Goal: Complete application form: Complete application form

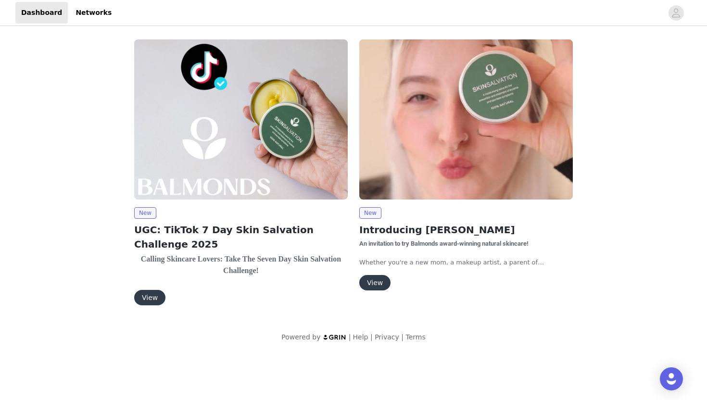
click at [144, 297] on button "View" at bounding box center [149, 297] width 31 height 15
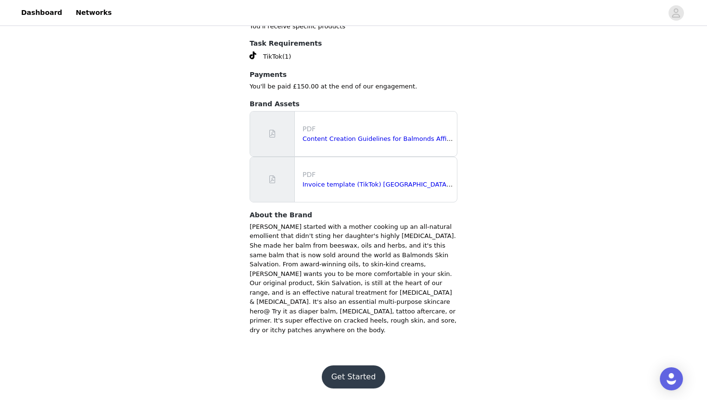
scroll to position [1860, 0]
click at [369, 374] on button "Get Started" at bounding box center [354, 376] width 64 height 23
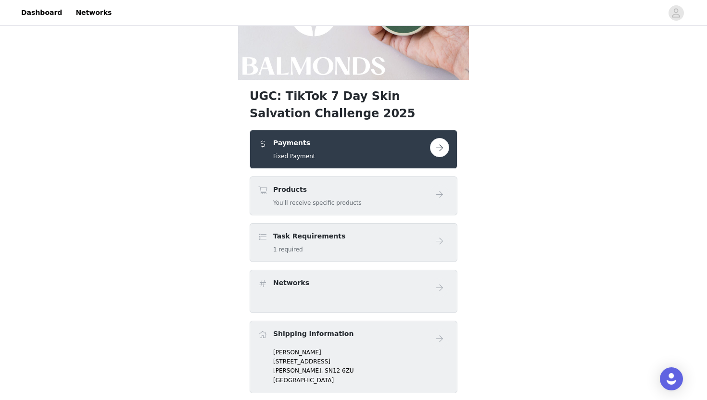
scroll to position [129, 0]
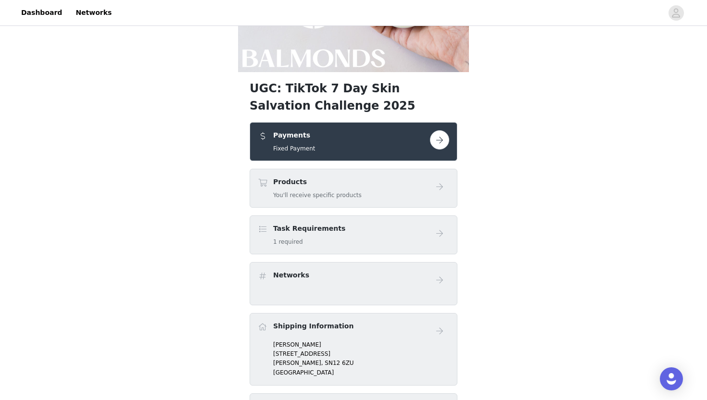
click at [440, 137] on button "button" at bounding box center [439, 139] width 19 height 19
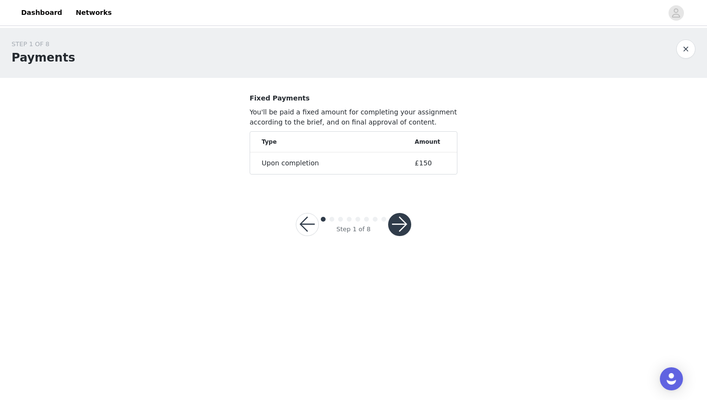
click at [402, 224] on button "button" at bounding box center [399, 224] width 23 height 23
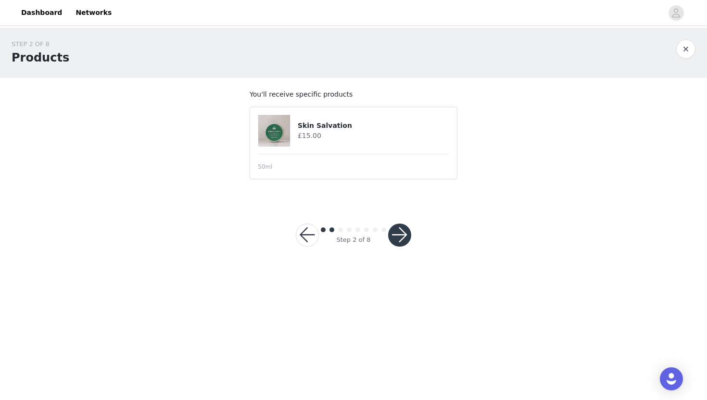
click at [402, 224] on button "button" at bounding box center [399, 235] width 23 height 23
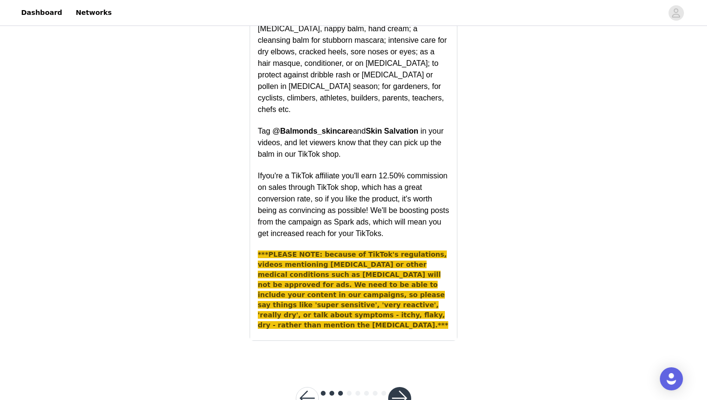
scroll to position [699, 0]
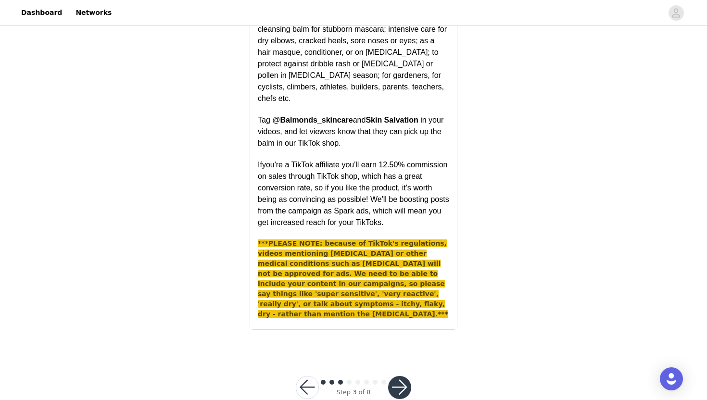
click at [408, 376] on button "button" at bounding box center [399, 387] width 23 height 23
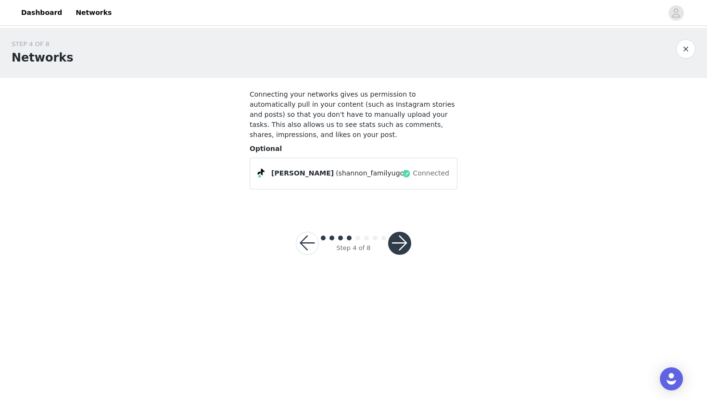
click at [402, 247] on button "button" at bounding box center [399, 243] width 23 height 23
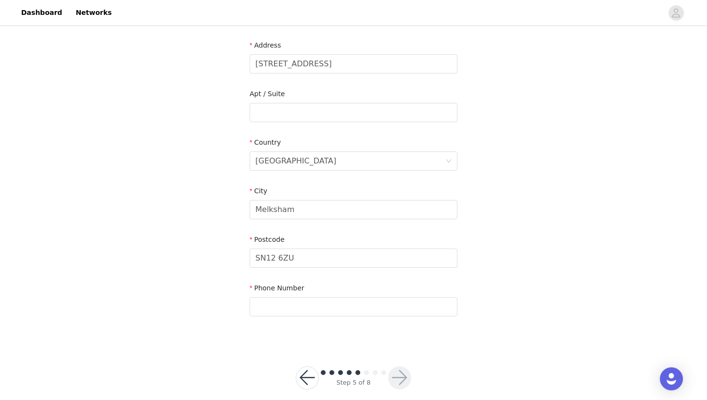
scroll to position [207, 0]
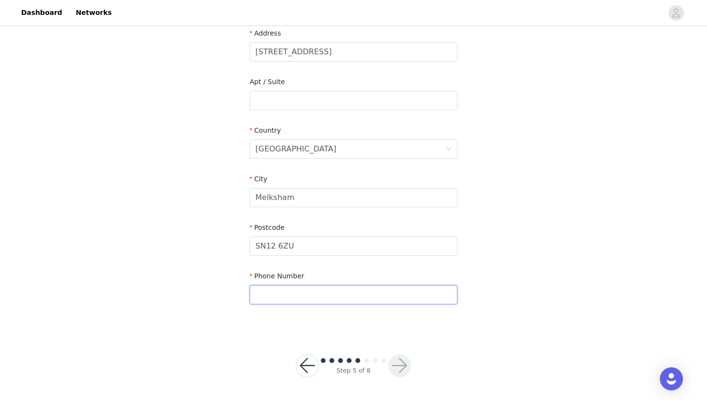
click at [346, 294] on input "text" at bounding box center [354, 294] width 208 height 19
click at [254, 296] on input "796437095" at bounding box center [354, 294] width 208 height 19
type input "0796437095"
click at [467, 256] on section "Email shannon@familyugc.co.uk First Name Shannon Last Name Shipman Address 3 Ba…" at bounding box center [353, 101] width 231 height 460
click at [395, 365] on button "button" at bounding box center [399, 365] width 23 height 23
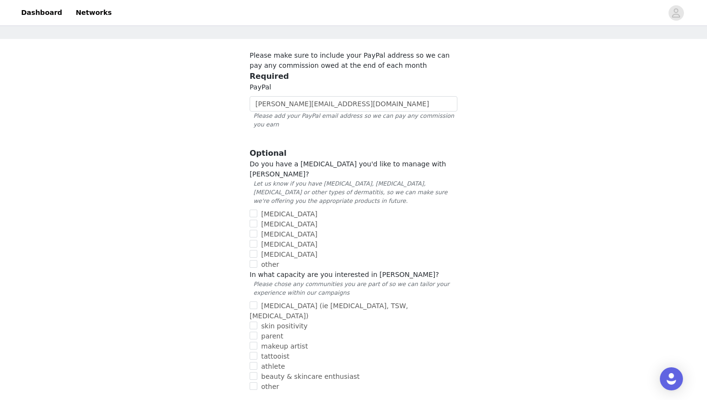
scroll to position [40, 0]
click at [256, 219] on input "[MEDICAL_DATA]" at bounding box center [254, 223] width 8 height 8
checkbox input "true"
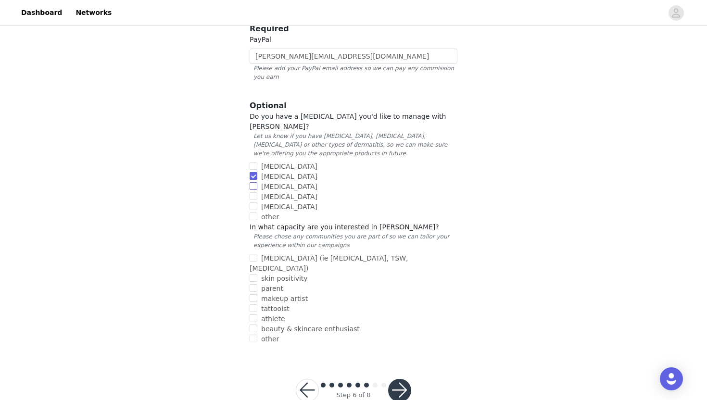
scroll to position [91, 0]
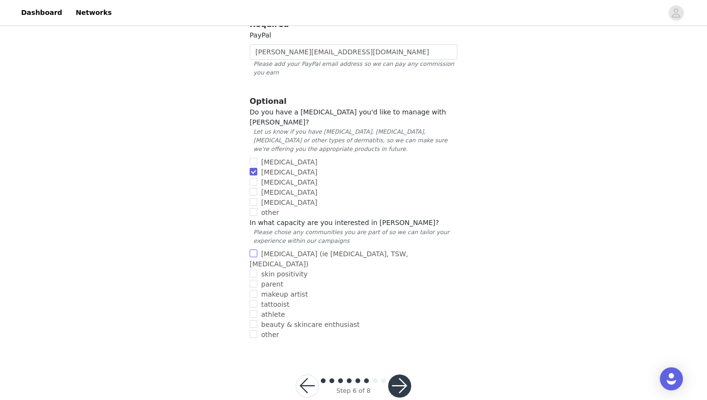
click at [283, 250] on span "[MEDICAL_DATA] (ie [MEDICAL_DATA], TSW, [MEDICAL_DATA])" at bounding box center [329, 259] width 158 height 18
click at [257, 250] on input "[MEDICAL_DATA] (ie [MEDICAL_DATA], TSW, [MEDICAL_DATA])" at bounding box center [254, 254] width 8 height 8
checkbox input "true"
click at [266, 280] on span "parent" at bounding box center [272, 284] width 30 height 8
click at [257, 280] on input "parent" at bounding box center [254, 284] width 8 height 8
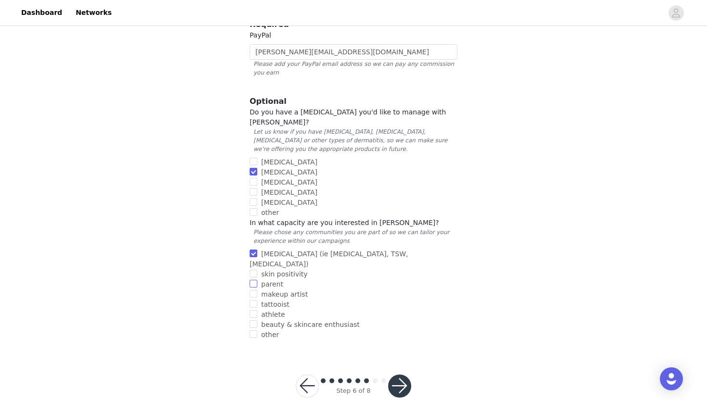
checkbox input "true"
click at [400, 374] on button "button" at bounding box center [399, 385] width 23 height 23
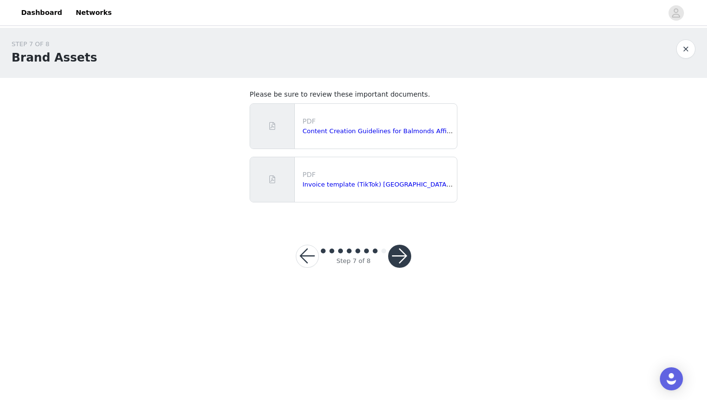
click at [401, 252] on button "button" at bounding box center [399, 256] width 23 height 23
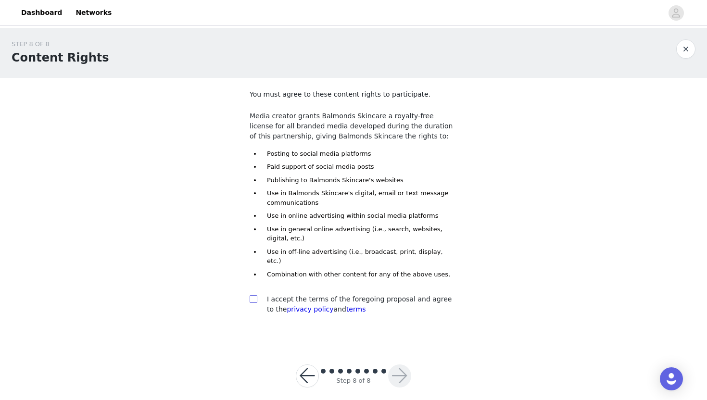
click at [256, 295] on input "checkbox" at bounding box center [253, 298] width 7 height 7
checkbox input "true"
click at [393, 367] on button "button" at bounding box center [399, 375] width 23 height 23
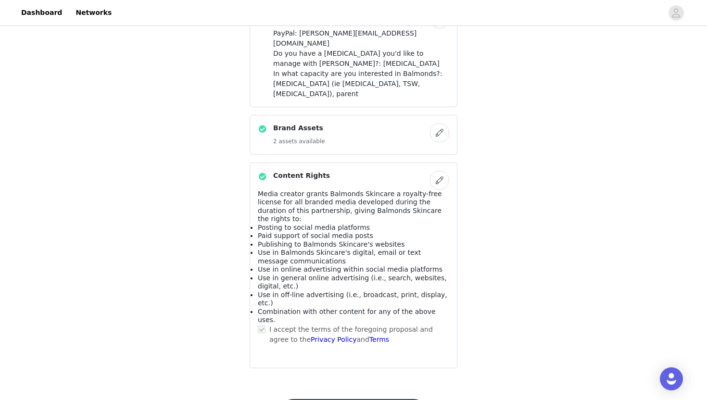
scroll to position [623, 0]
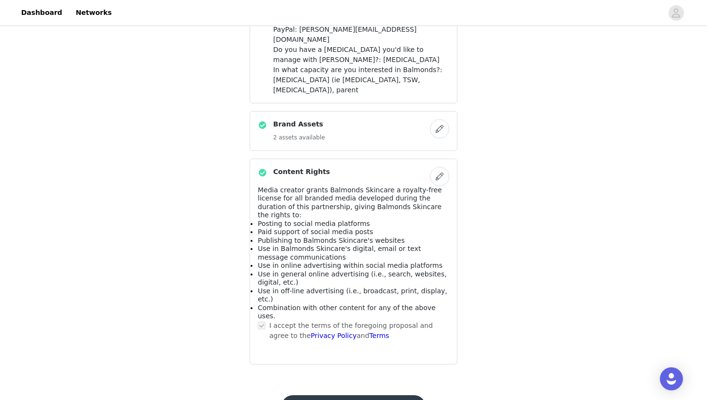
click at [384, 395] on button "Submit Proposal" at bounding box center [353, 406] width 144 height 23
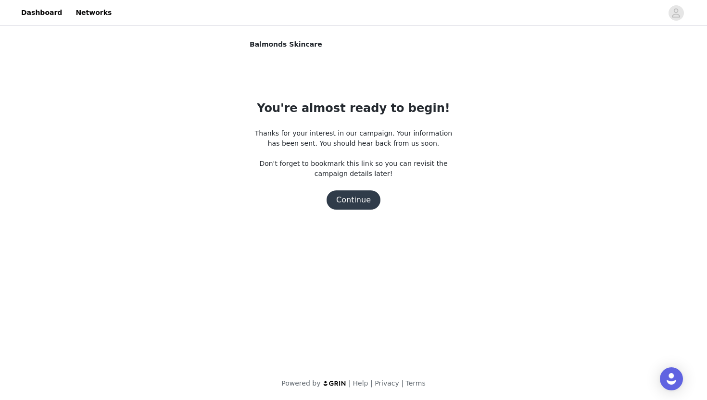
scroll to position [0, 0]
click at [352, 203] on button "Continue" at bounding box center [353, 199] width 54 height 19
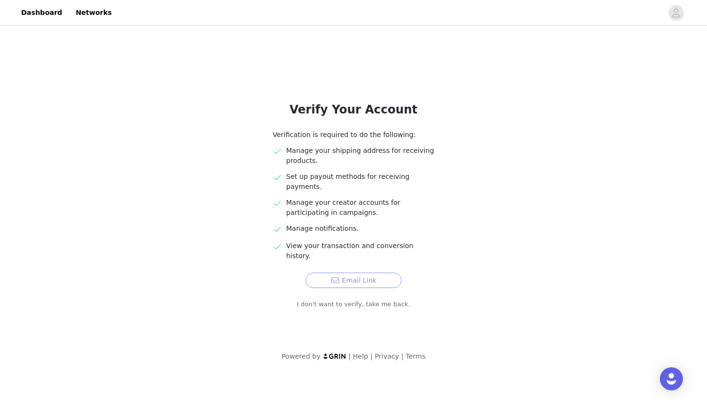
click at [362, 273] on button "Email Link" at bounding box center [353, 280] width 96 height 15
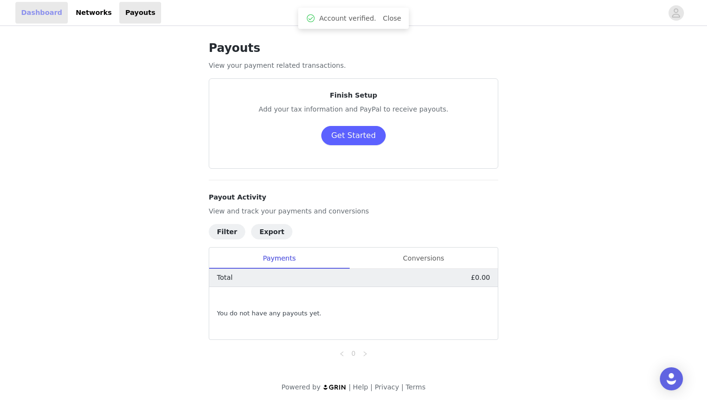
click at [47, 12] on link "Dashboard" at bounding box center [41, 13] width 52 height 22
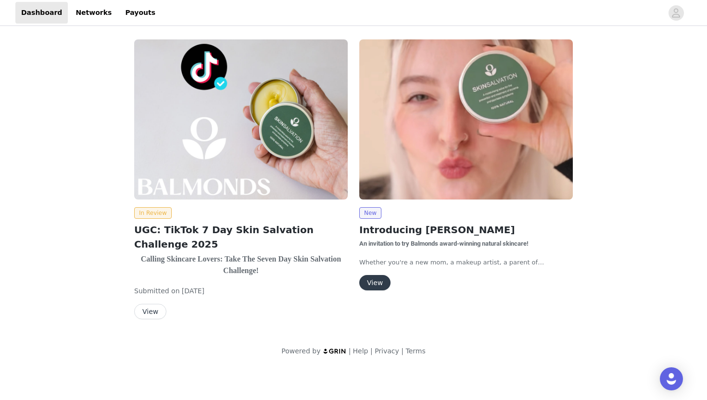
click at [371, 286] on button "View" at bounding box center [374, 282] width 31 height 15
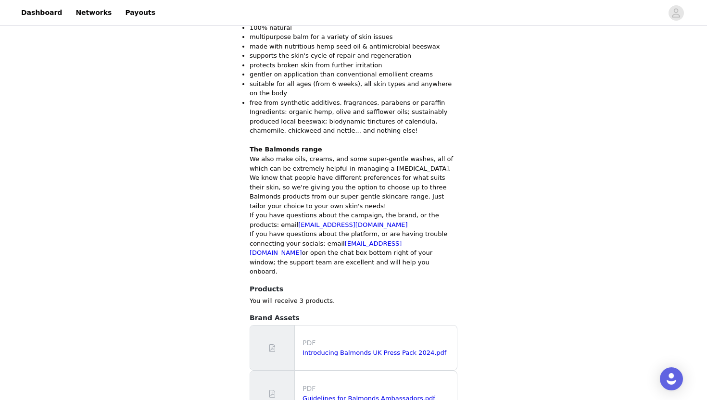
scroll to position [603, 0]
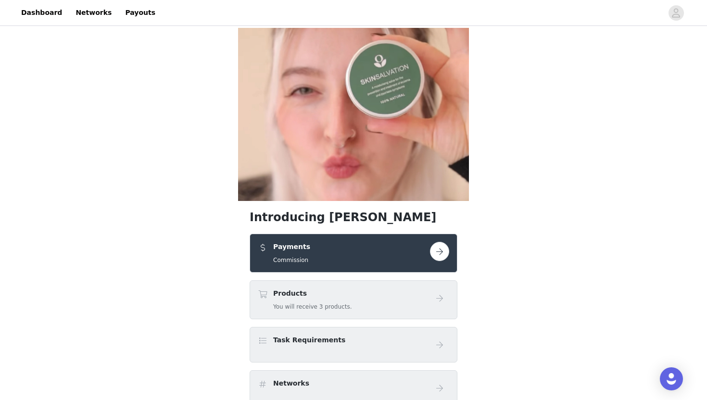
click at [440, 242] on button "button" at bounding box center [439, 251] width 19 height 19
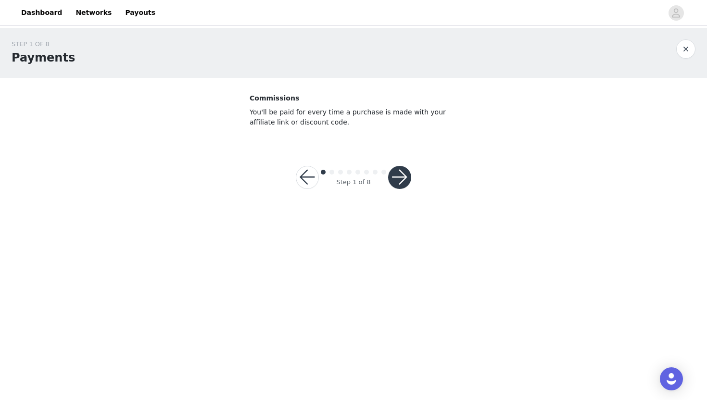
click at [402, 176] on button "button" at bounding box center [399, 177] width 23 height 23
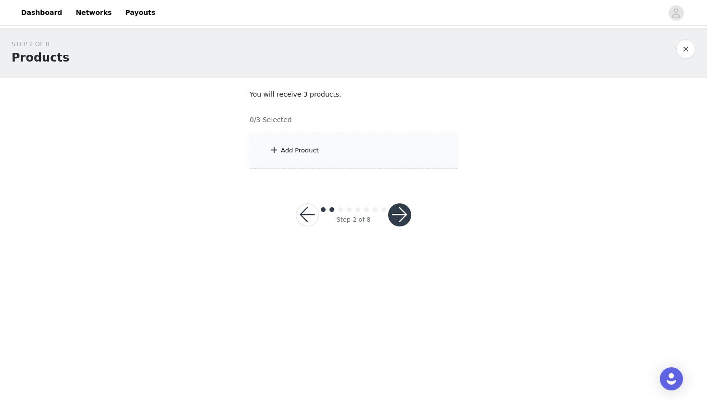
click at [285, 150] on div "Add Product" at bounding box center [300, 151] width 38 height 10
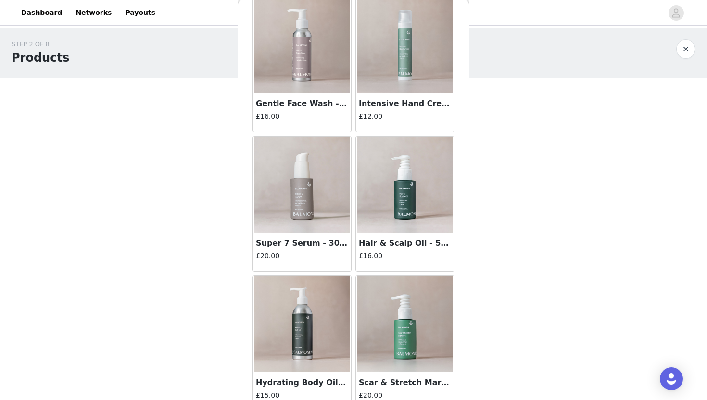
scroll to position [622, 0]
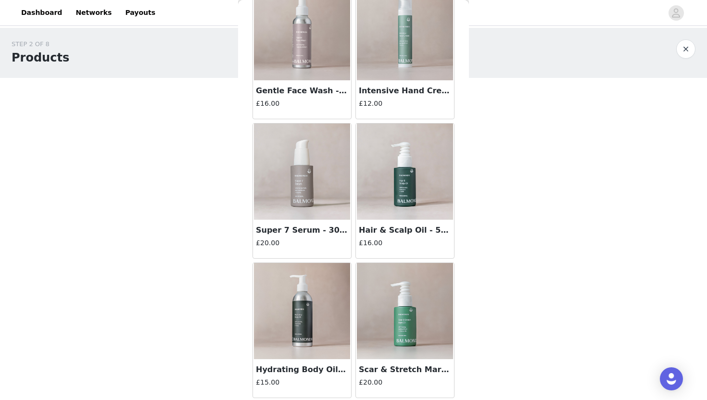
click at [315, 310] on img at bounding box center [302, 311] width 96 height 96
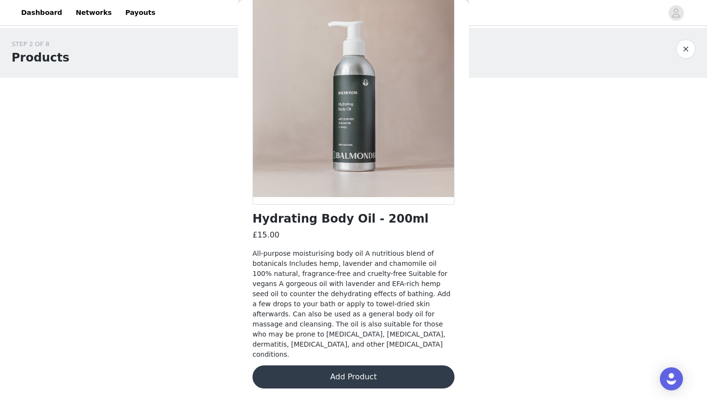
scroll to position [39, 0]
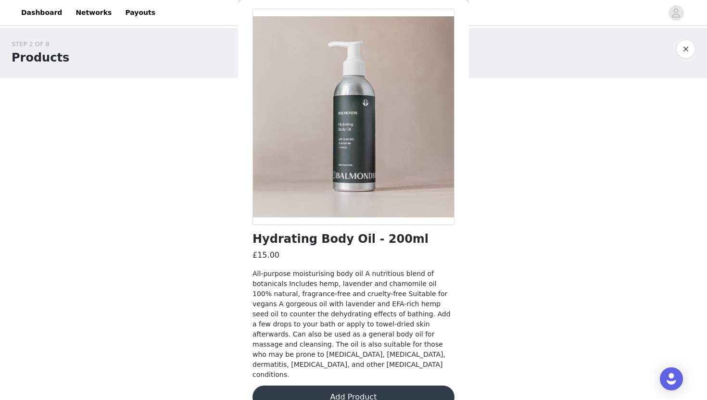
click at [363, 386] on button "Add Product" at bounding box center [353, 397] width 202 height 23
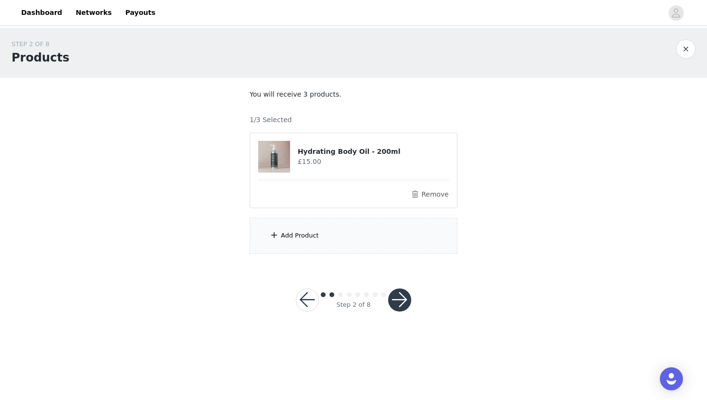
click at [316, 233] on div "Add Product" at bounding box center [300, 236] width 38 height 10
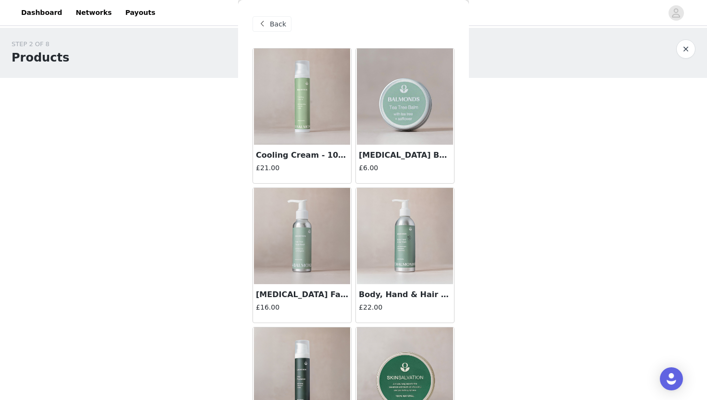
click at [394, 125] on img at bounding box center [405, 97] width 96 height 96
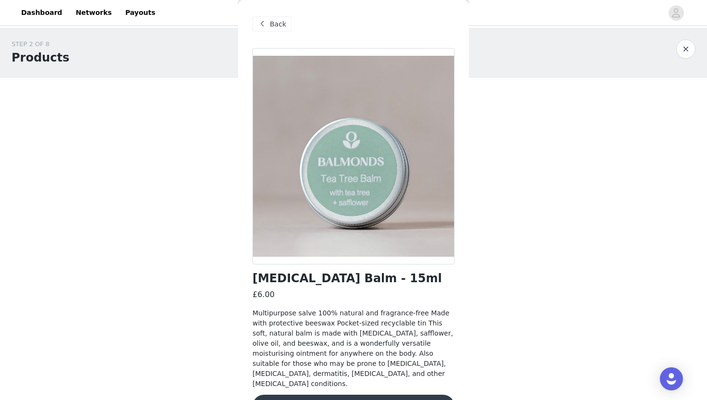
scroll to position [9, 0]
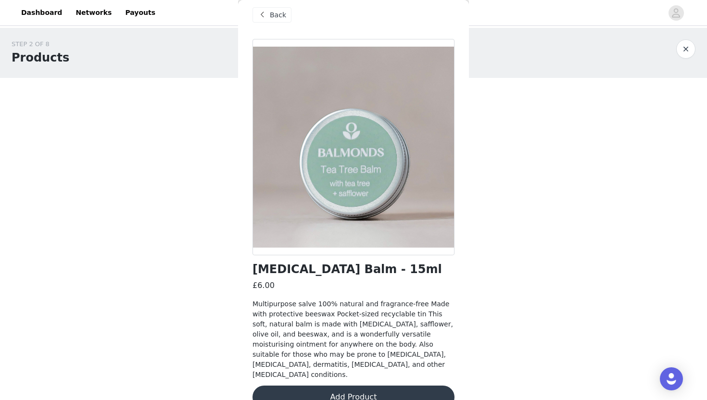
click at [270, 12] on span "Back" at bounding box center [278, 15] width 16 height 10
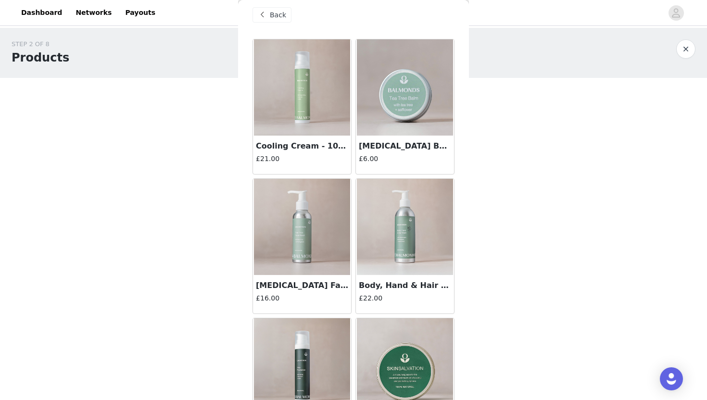
click at [292, 126] on img at bounding box center [302, 87] width 96 height 96
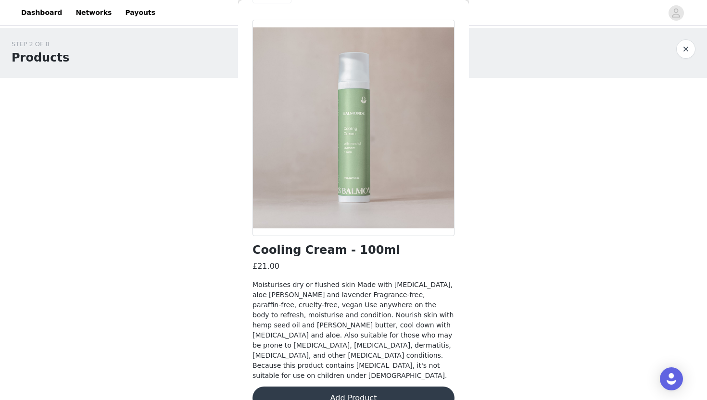
scroll to position [29, 0]
click at [200, 240] on div "STEP 2 OF 8 Products You will receive 3 products. 1/3 Selected Hydrating Body O…" at bounding box center [353, 146] width 707 height 237
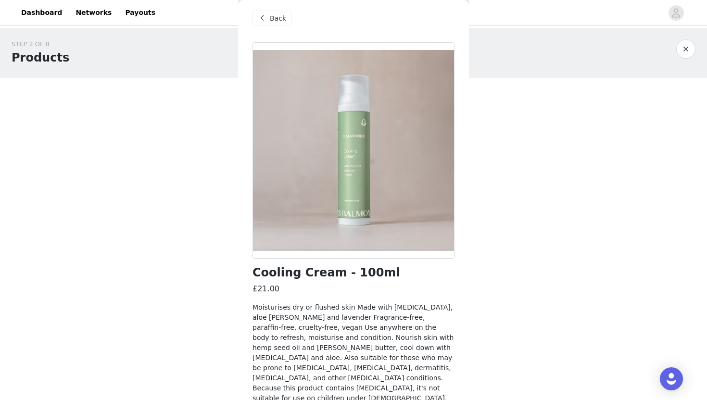
scroll to position [0, 0]
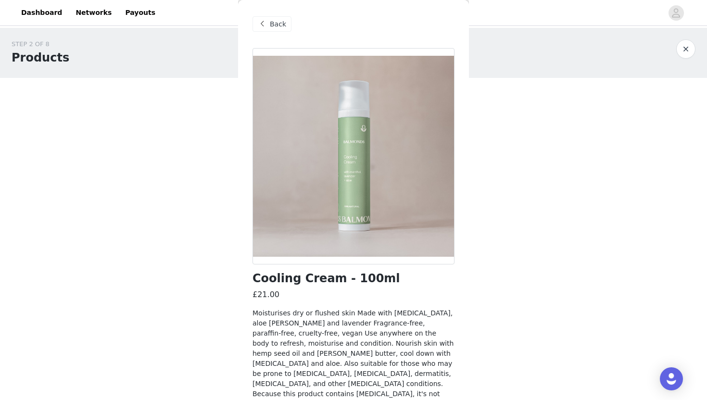
click at [269, 25] on div "Back" at bounding box center [271, 23] width 39 height 15
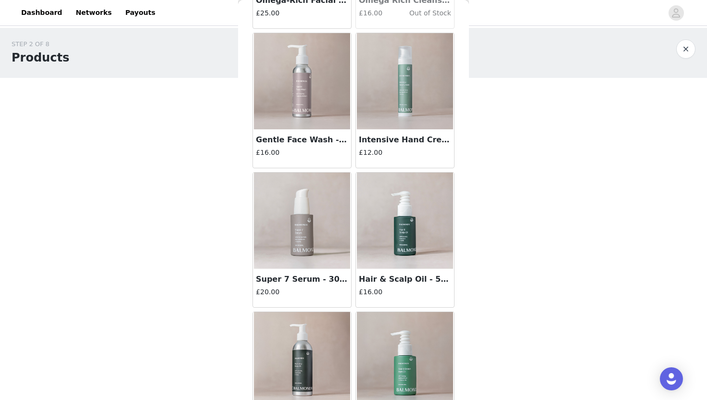
scroll to position [576, 0]
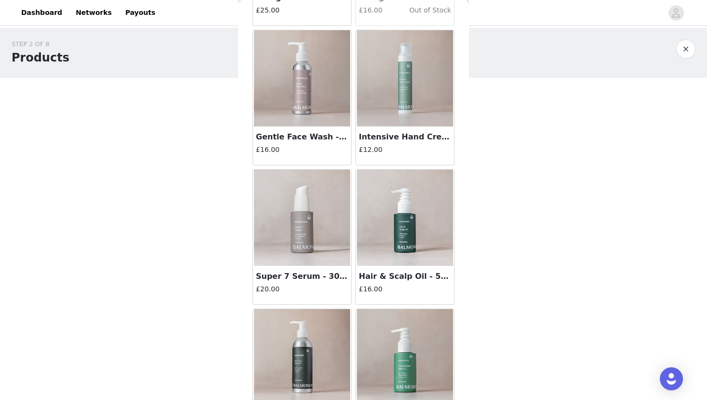
click at [299, 246] on img at bounding box center [302, 218] width 96 height 96
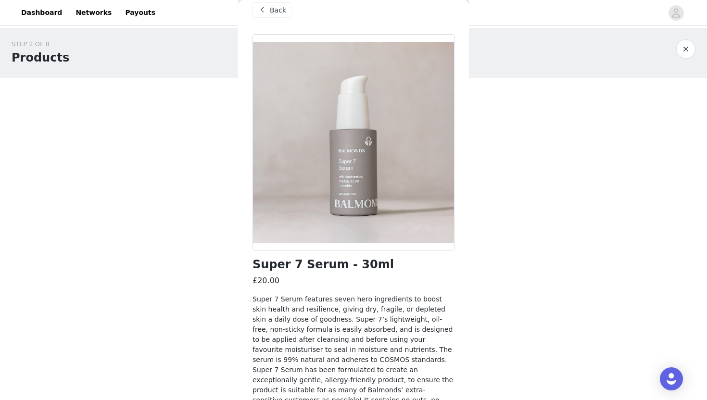
scroll to position [0, 0]
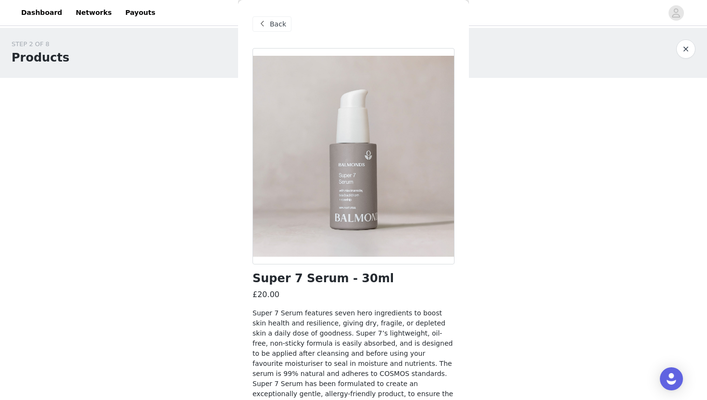
click at [262, 19] on span at bounding box center [262, 24] width 12 height 12
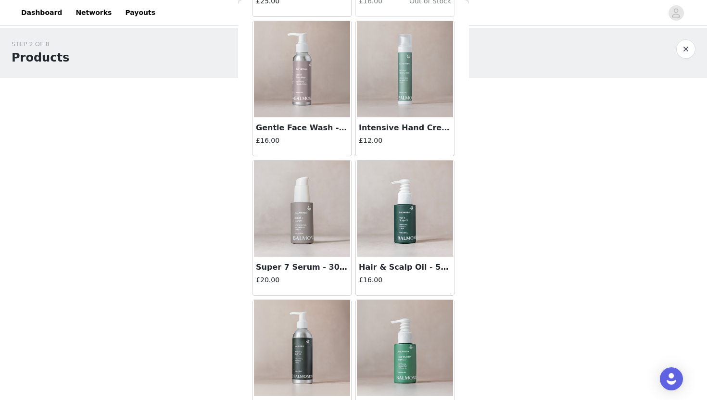
scroll to position [622, 0]
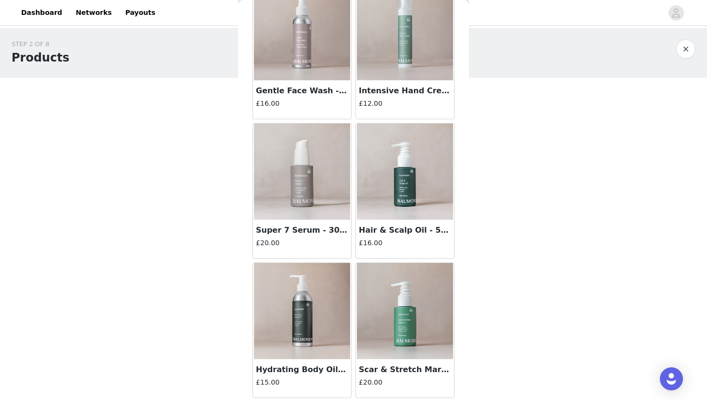
click at [301, 352] on img at bounding box center [302, 311] width 96 height 96
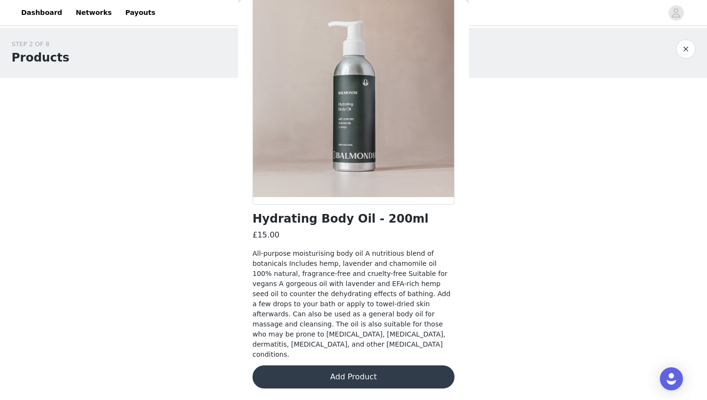
scroll to position [39, 0]
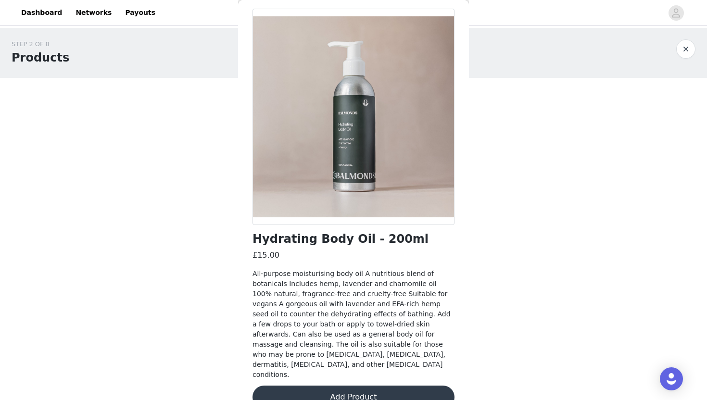
click at [351, 386] on button "Add Product" at bounding box center [353, 397] width 202 height 23
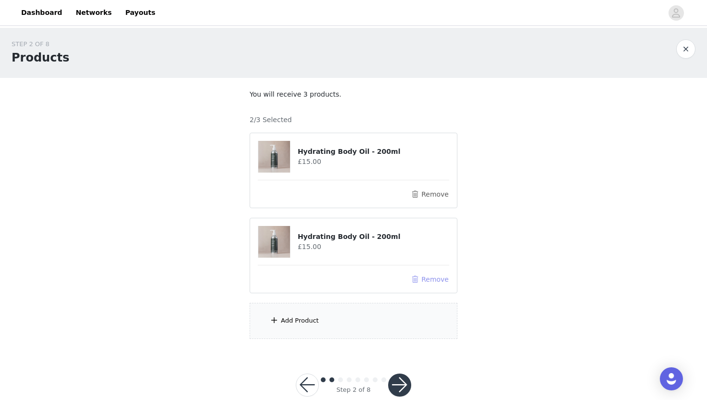
click at [425, 278] on button "Remove" at bounding box center [430, 280] width 38 height 12
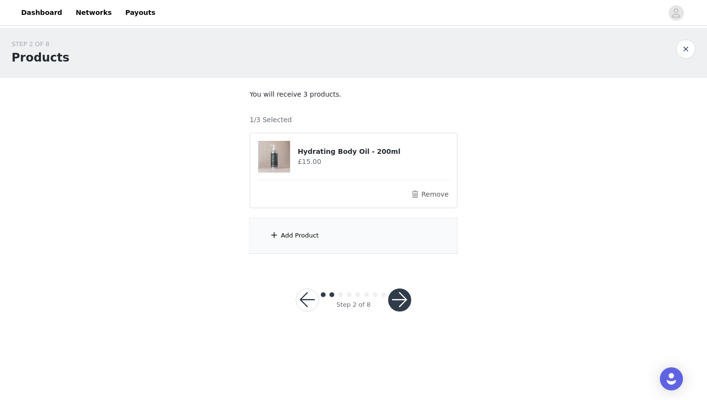
click at [299, 229] on div "Add Product" at bounding box center [354, 236] width 208 height 36
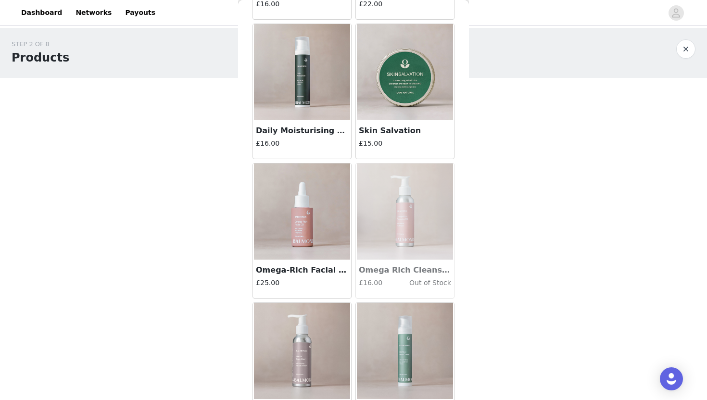
click at [322, 142] on h4 "£16.00" at bounding box center [302, 143] width 92 height 10
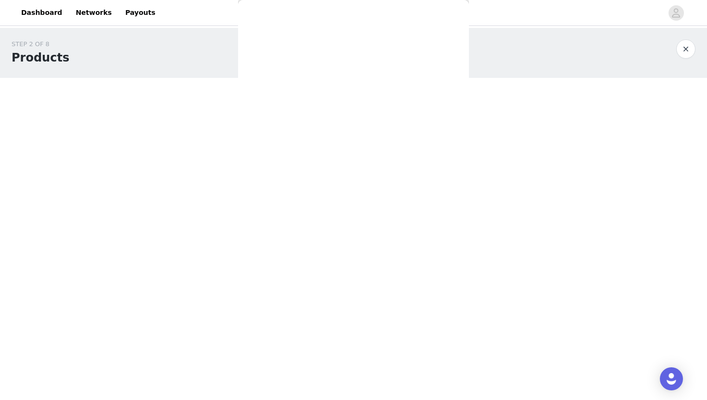
scroll to position [95, 0]
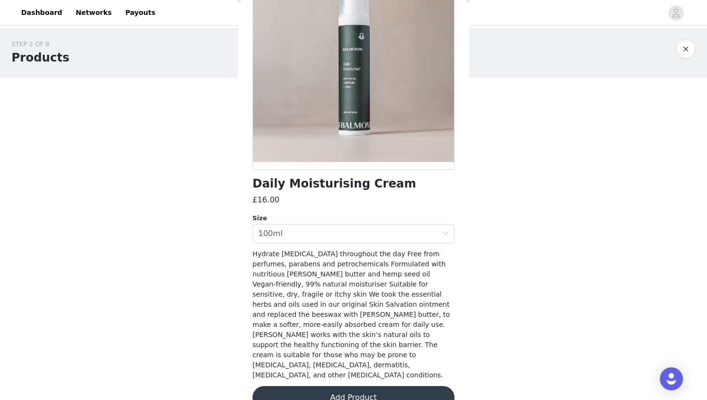
click at [364, 386] on button "Add Product" at bounding box center [353, 397] width 202 height 23
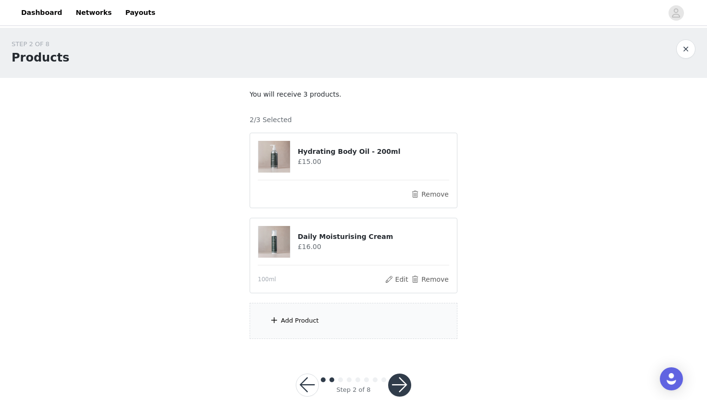
click at [322, 320] on div "Add Product" at bounding box center [354, 321] width 208 height 36
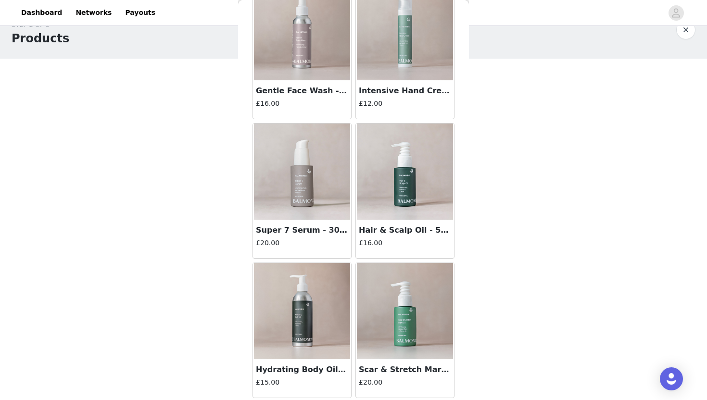
scroll to position [19, 0]
click at [395, 376] on div "Scar & Stretch Mark Oil - 50ml £20.00" at bounding box center [405, 378] width 98 height 38
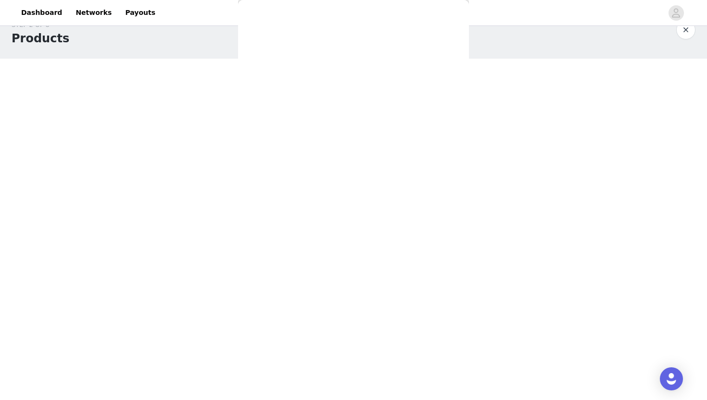
scroll to position [39, 0]
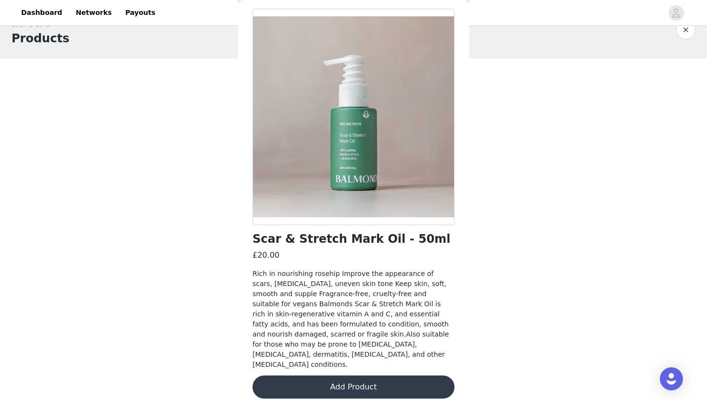
click at [358, 376] on button "Add Product" at bounding box center [353, 386] width 202 height 23
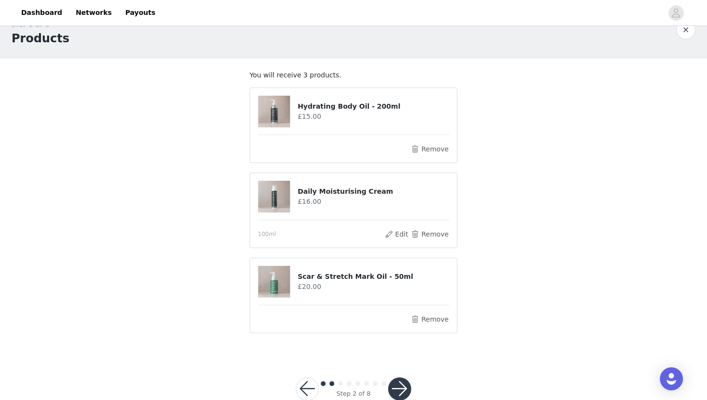
click at [355, 276] on h4 "Scar & Stretch Mark Oil - 50ml" at bounding box center [373, 277] width 151 height 10
click at [425, 322] on button "Remove" at bounding box center [430, 319] width 38 height 12
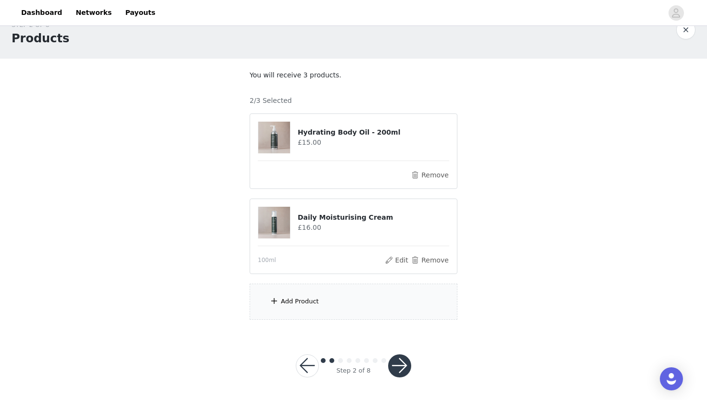
click at [335, 298] on div "Add Product" at bounding box center [354, 302] width 208 height 36
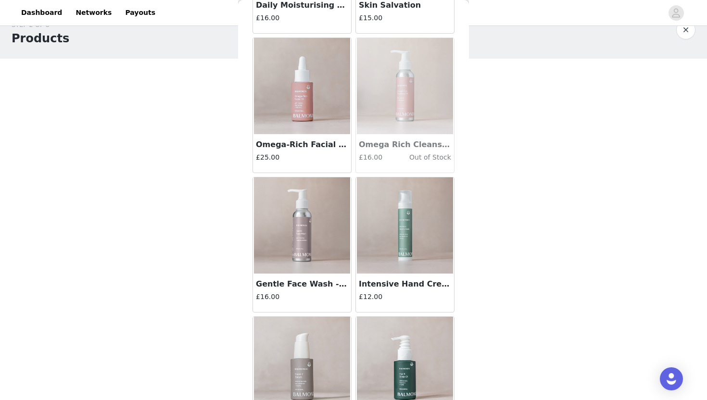
scroll to position [622, 0]
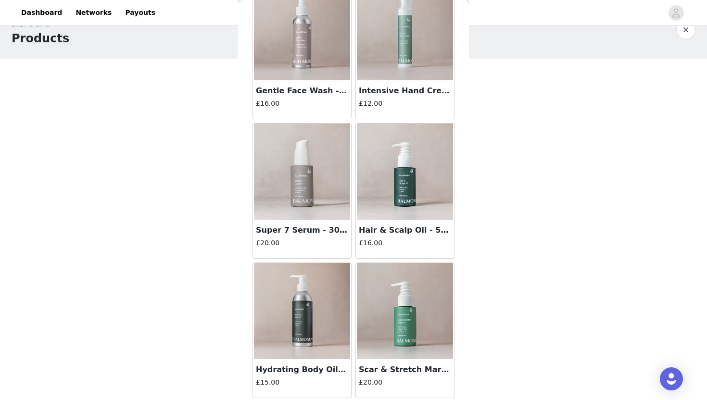
click at [372, 330] on img at bounding box center [405, 311] width 96 height 96
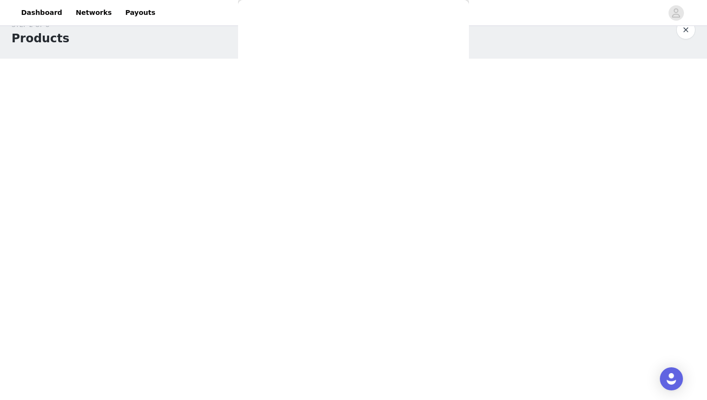
scroll to position [39, 0]
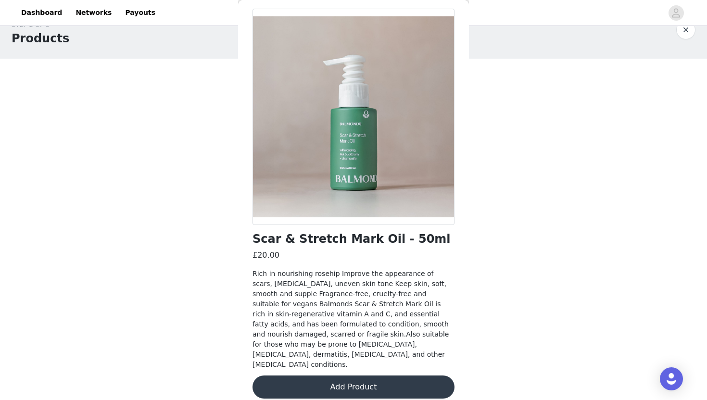
click at [366, 381] on button "Add Product" at bounding box center [353, 386] width 202 height 23
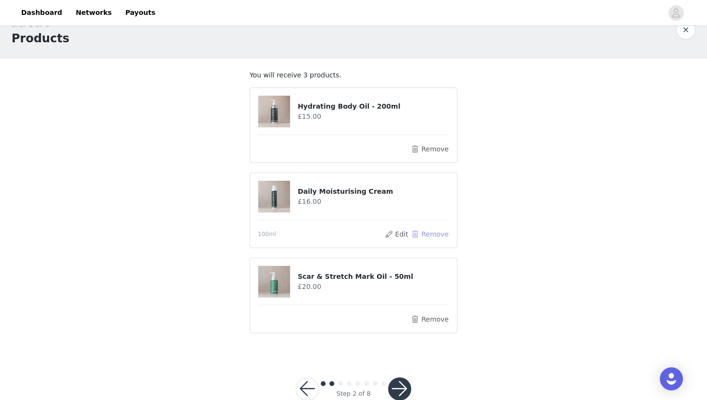
click at [432, 235] on button "Remove" at bounding box center [430, 234] width 38 height 12
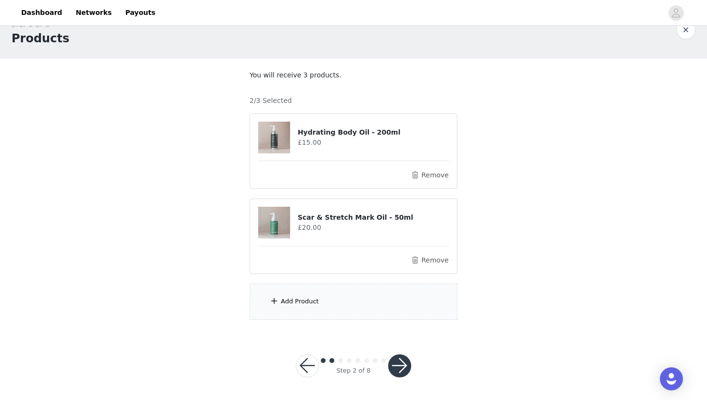
click at [329, 300] on div "Add Product" at bounding box center [354, 302] width 208 height 36
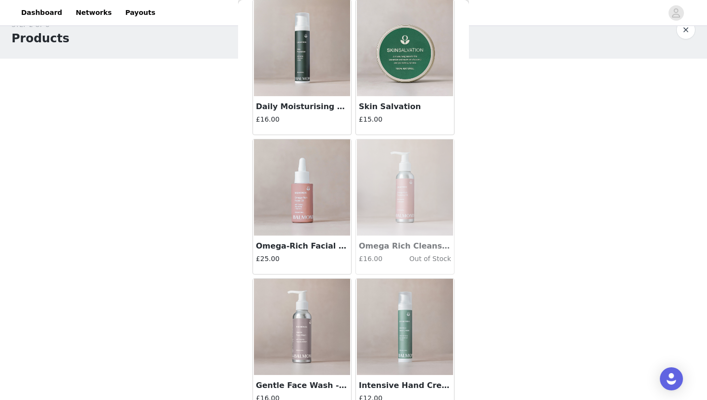
scroll to position [345, 0]
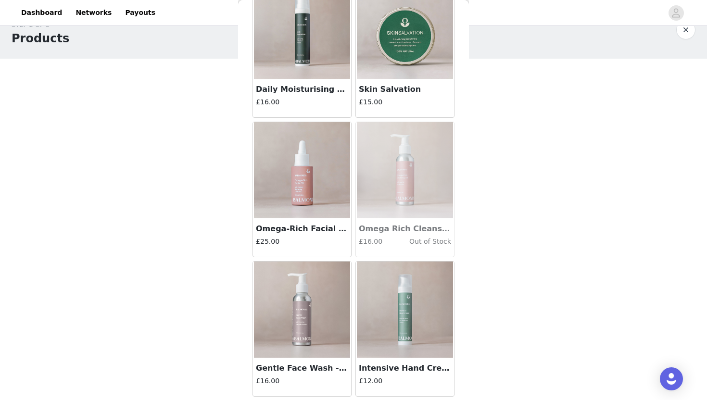
click at [325, 60] on img at bounding box center [302, 31] width 96 height 96
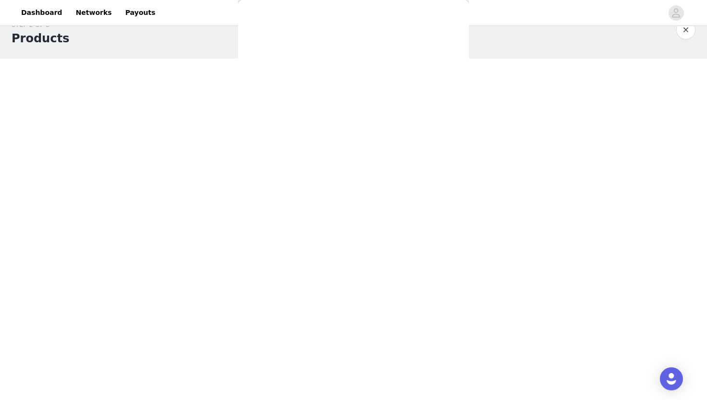
scroll to position [95, 0]
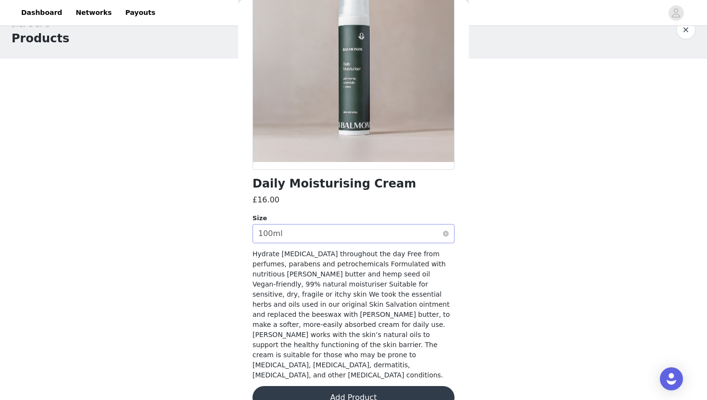
click at [381, 235] on div "Select size 100ml" at bounding box center [350, 234] width 184 height 18
click at [381, 260] on li "100ml" at bounding box center [353, 254] width 202 height 15
click at [362, 386] on button "Add Product" at bounding box center [353, 397] width 202 height 23
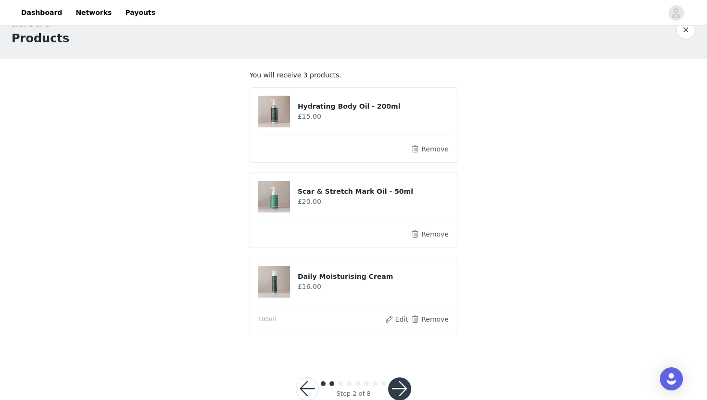
scroll to position [42, 0]
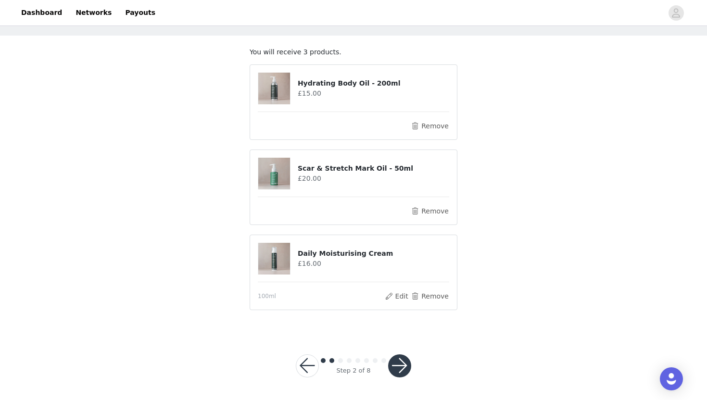
click at [408, 377] on div "Step 2 of 8" at bounding box center [353, 366] width 138 height 46
click at [402, 364] on button "button" at bounding box center [399, 365] width 23 height 23
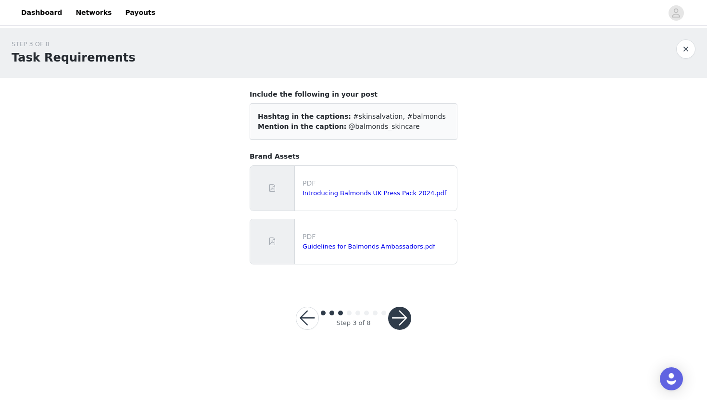
click at [401, 324] on button "button" at bounding box center [399, 318] width 23 height 23
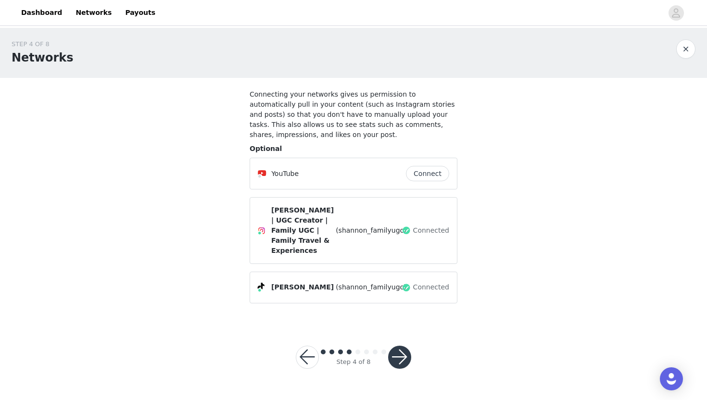
click at [401, 355] on button "button" at bounding box center [399, 357] width 23 height 23
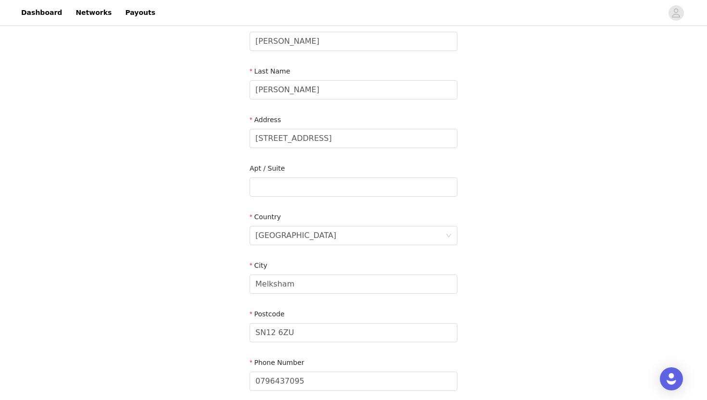
scroll to position [207, 0]
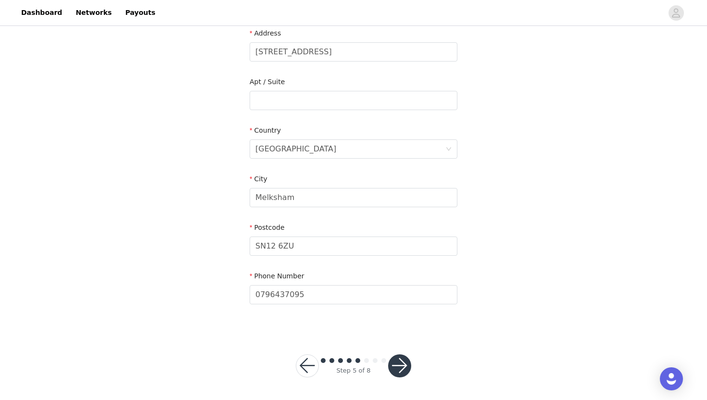
click at [399, 367] on button "button" at bounding box center [399, 365] width 23 height 23
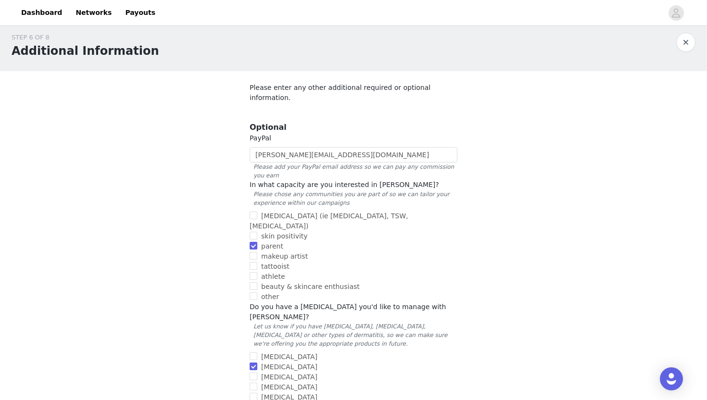
scroll to position [21, 0]
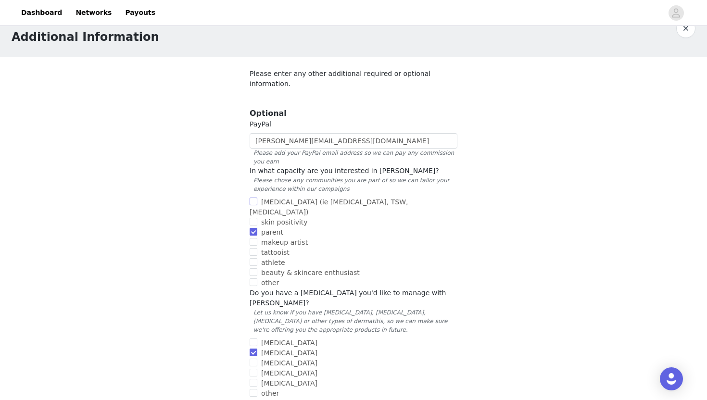
click at [253, 198] on input "[MEDICAL_DATA] (ie [MEDICAL_DATA], TSW, [MEDICAL_DATA])" at bounding box center [254, 202] width 8 height 8
checkbox input "true"
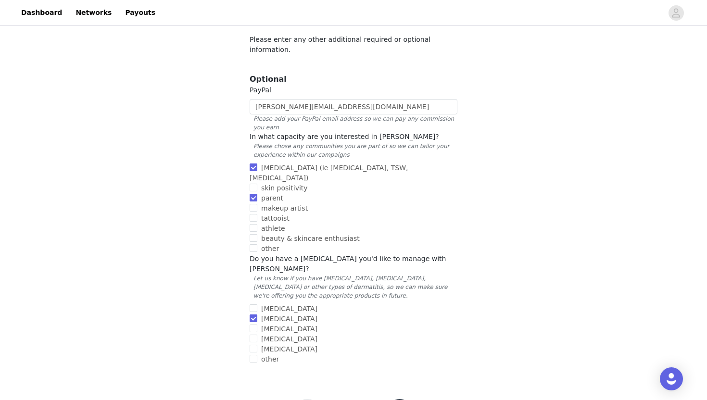
scroll to position [69, 0]
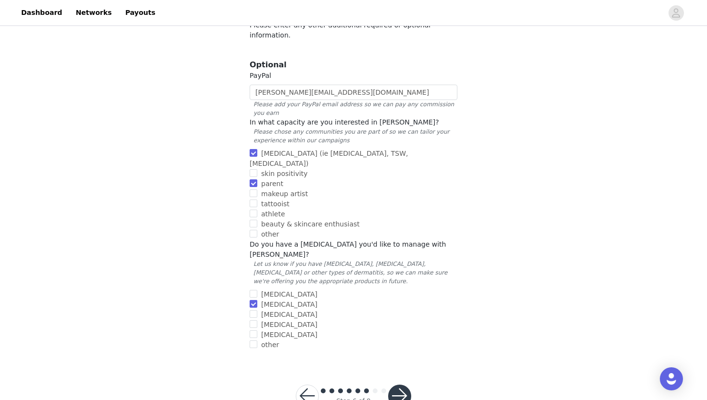
click at [404, 385] on button "button" at bounding box center [399, 396] width 23 height 23
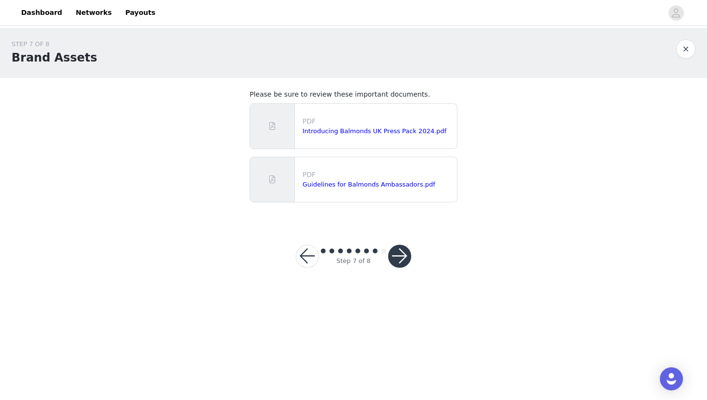
click at [404, 261] on button "button" at bounding box center [399, 256] width 23 height 23
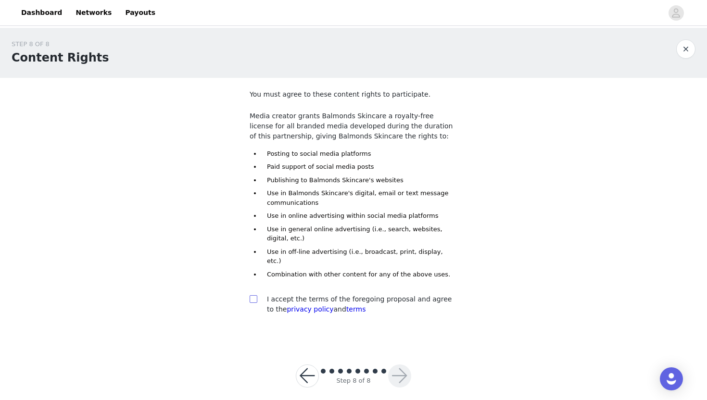
click at [255, 295] on input "checkbox" at bounding box center [253, 298] width 7 height 7
checkbox input "true"
click at [399, 367] on button "button" at bounding box center [399, 374] width 23 height 23
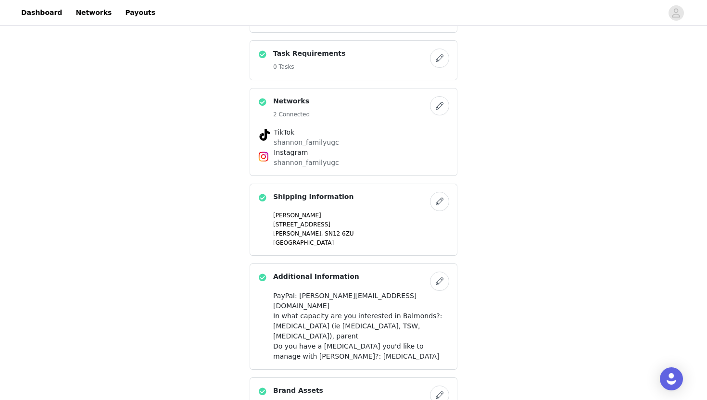
scroll to position [508, 0]
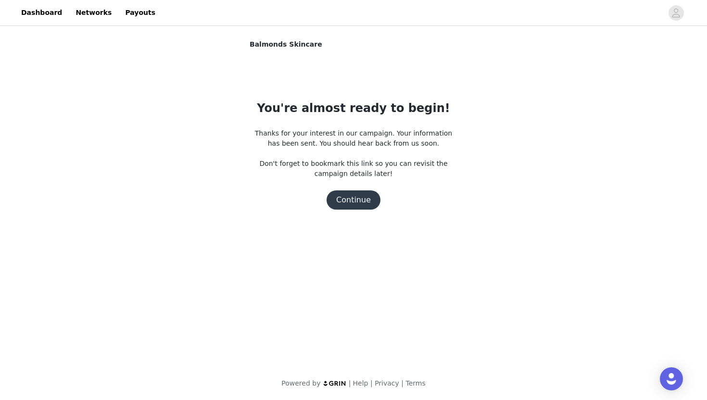
scroll to position [0, 0]
click at [349, 201] on button "Continue" at bounding box center [353, 199] width 54 height 19
